Goal: Task Accomplishment & Management: Use online tool/utility

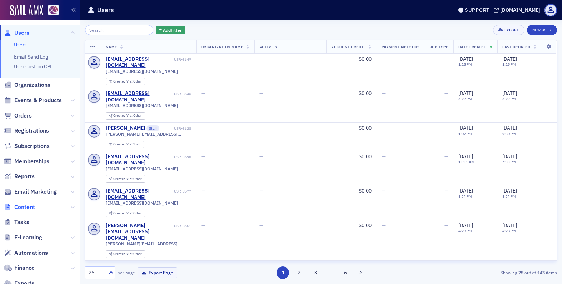
click at [27, 205] on span "Content" at bounding box center [24, 207] width 21 height 8
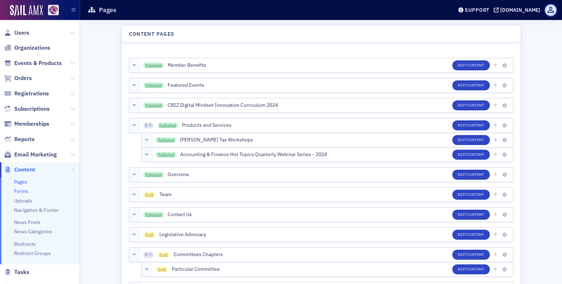
click at [23, 191] on link "Forms" at bounding box center [21, 191] width 14 height 6
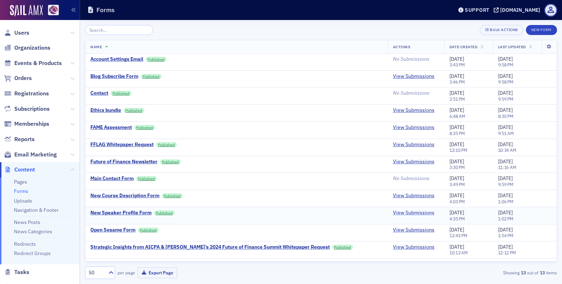
click at [393, 212] on link "View Submissions" at bounding box center [413, 213] width 41 height 6
click at [400, 192] on link "View Submissions" at bounding box center [413, 195] width 41 height 6
